Goal: Find specific page/section: Find specific page/section

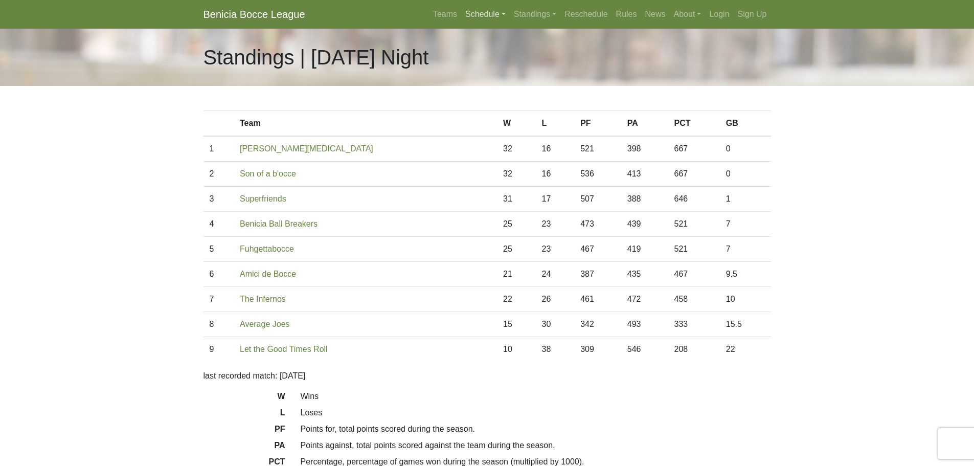
click at [490, 14] on link "Schedule" at bounding box center [485, 14] width 49 height 20
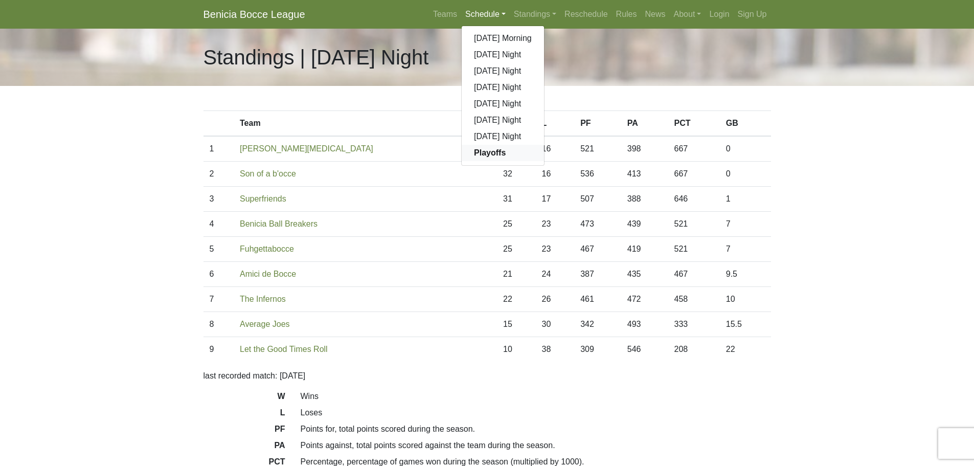
click at [490, 154] on strong "Playoffs" at bounding box center [490, 152] width 32 height 9
